Goal: Navigation & Orientation: Find specific page/section

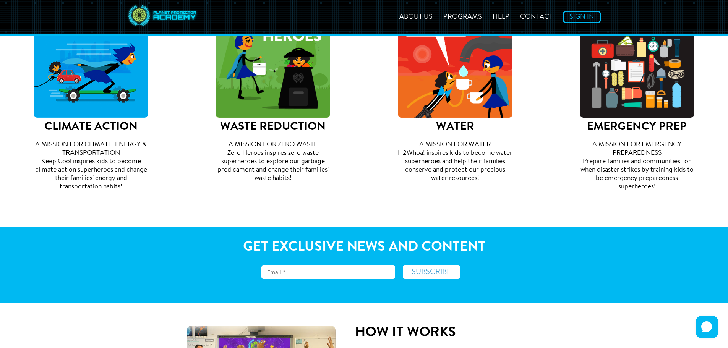
scroll to position [229, 0]
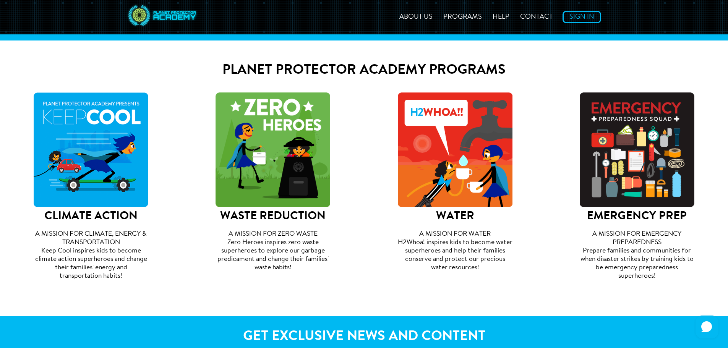
click at [416, 12] on ul "About Us Programs Help Contact Sign In Try It For Free" at bounding box center [498, 17] width 206 height 10
click at [415, 15] on link "About Us" at bounding box center [416, 17] width 42 height 7
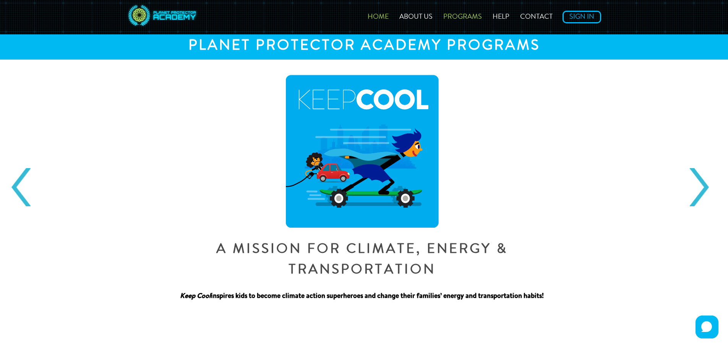
click at [386, 15] on link "Home" at bounding box center [378, 17] width 30 height 7
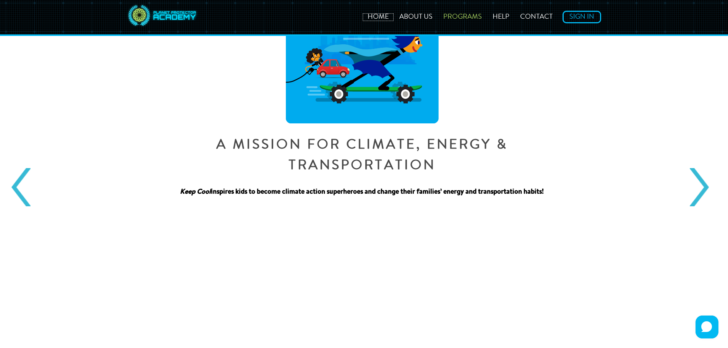
scroll to position [229, 0]
